Goal: Transaction & Acquisition: Purchase product/service

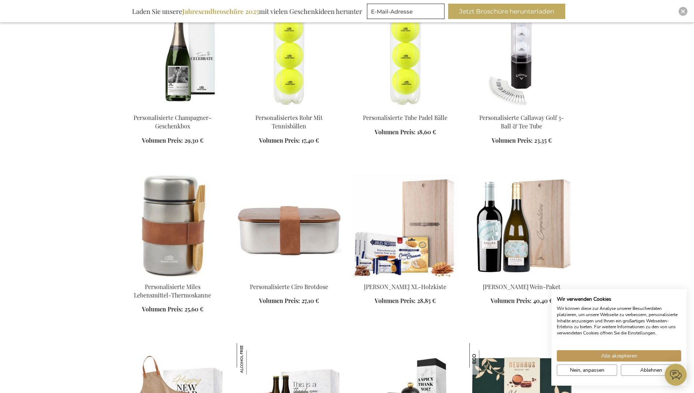
scroll to position [659, 0]
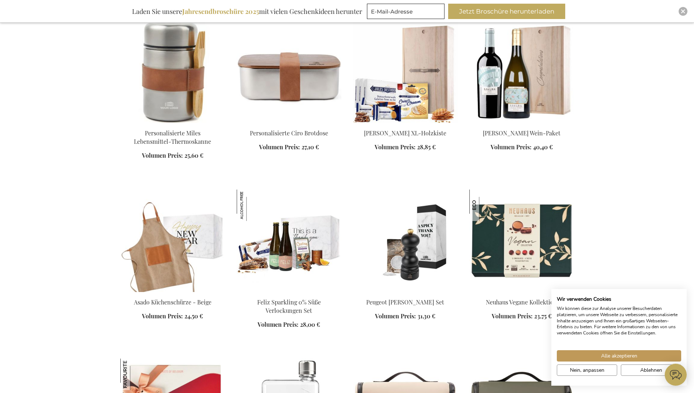
scroll to position [805, 0]
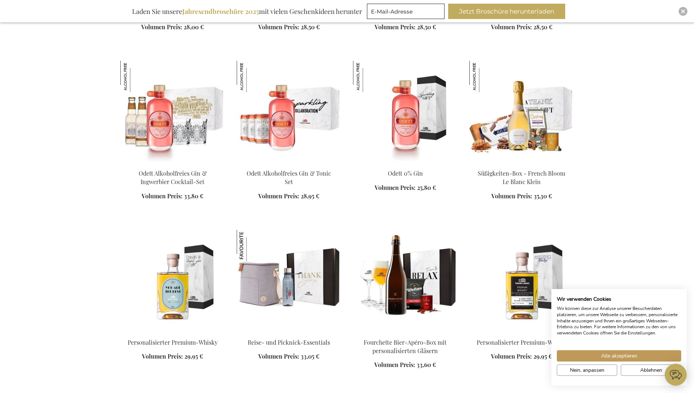
scroll to position [1611, 0]
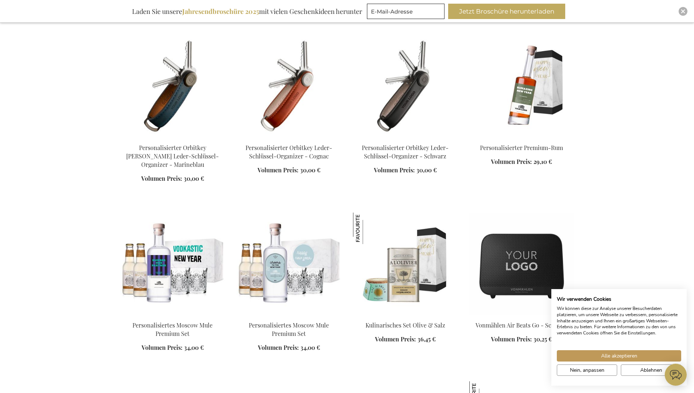
scroll to position [1977, 0]
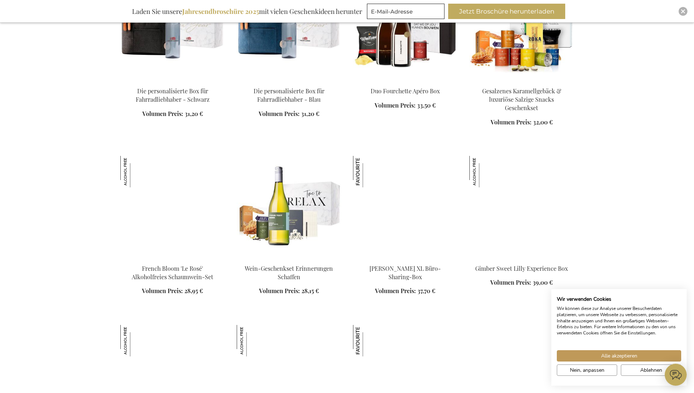
scroll to position [2709, 0]
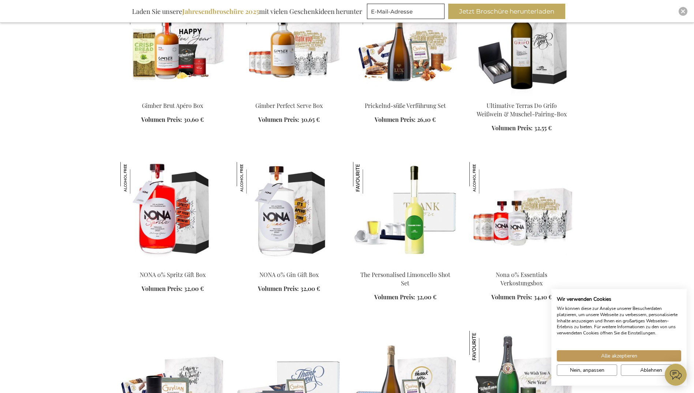
scroll to position [3148, 0]
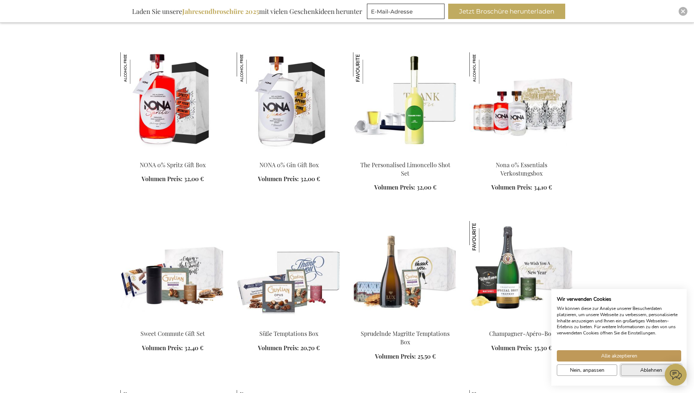
click at [638, 371] on button "Ablehnen" at bounding box center [651, 370] width 60 height 11
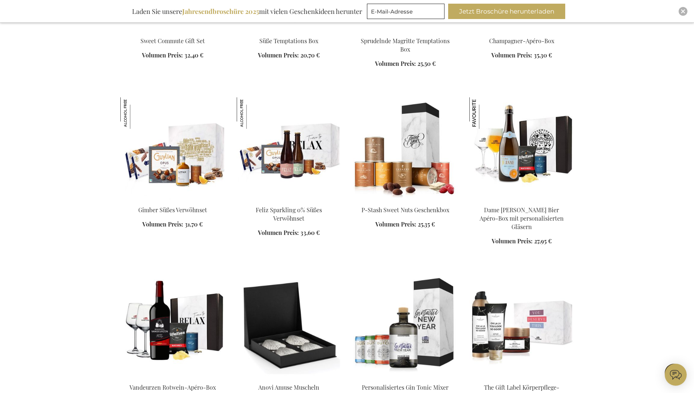
scroll to position [3660, 0]
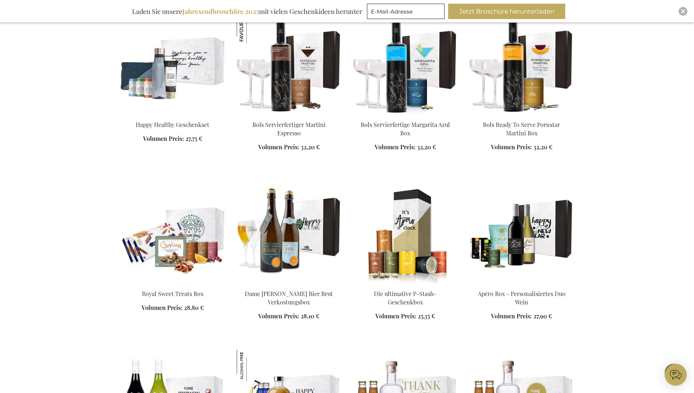
scroll to position [4063, 0]
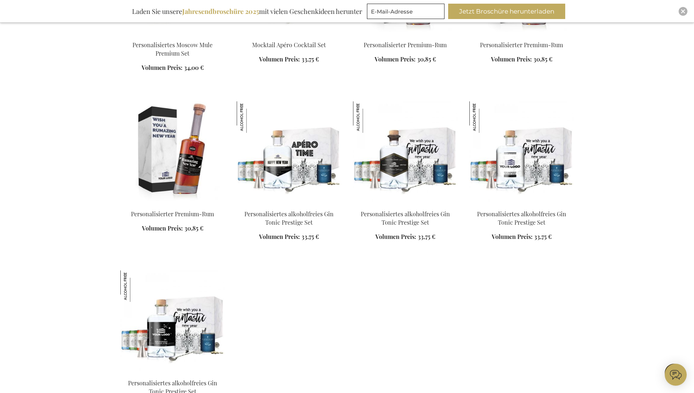
scroll to position [4685, 0]
